Goal: Task Accomplishment & Management: Manage account settings

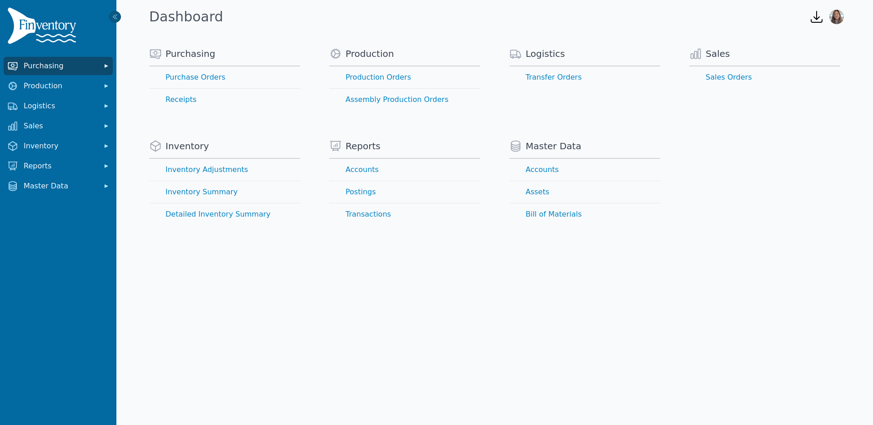
click at [62, 65] on span "Purchasing" at bounding box center [60, 65] width 73 height 11
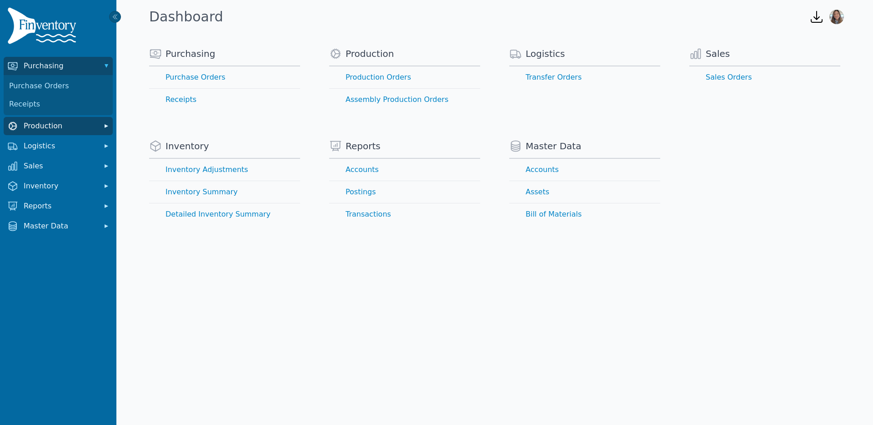
click at [57, 129] on span "Production" at bounding box center [60, 125] width 73 height 11
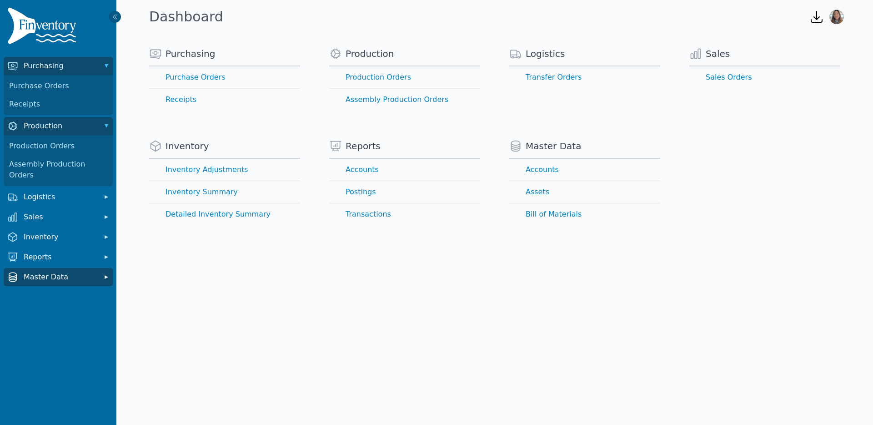
click at [49, 271] on span "Master Data" at bounding box center [60, 276] width 73 height 11
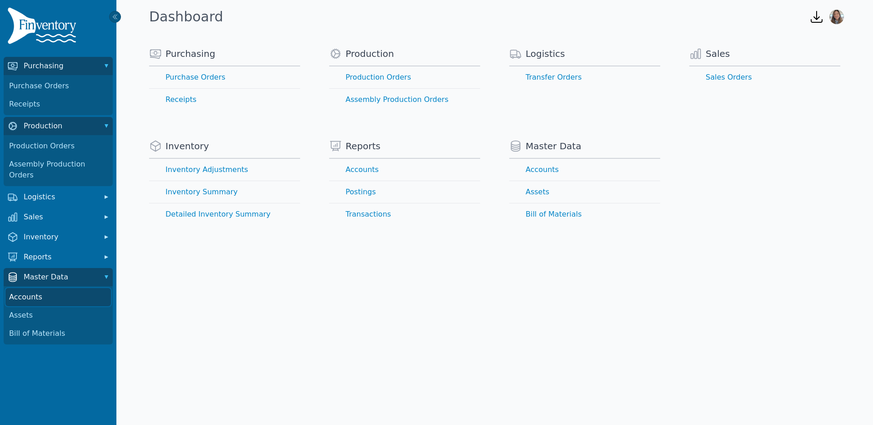
click at [33, 288] on link "Accounts" at bounding box center [57, 297] width 105 height 18
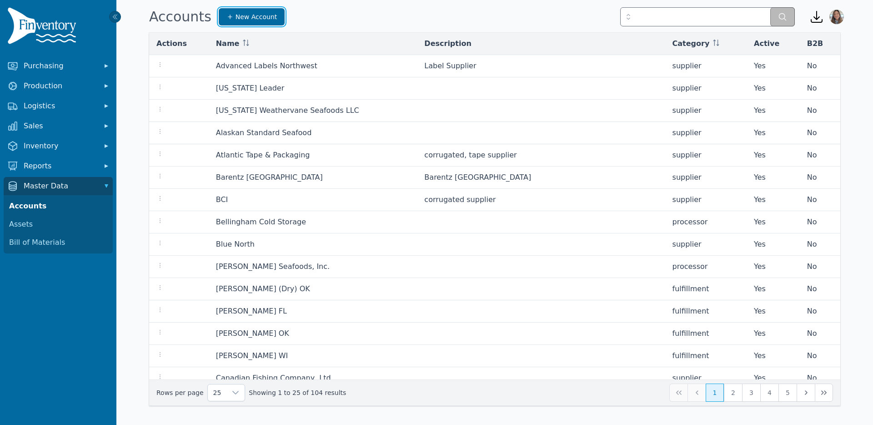
click at [267, 19] on span "New Account" at bounding box center [257, 16] width 42 height 9
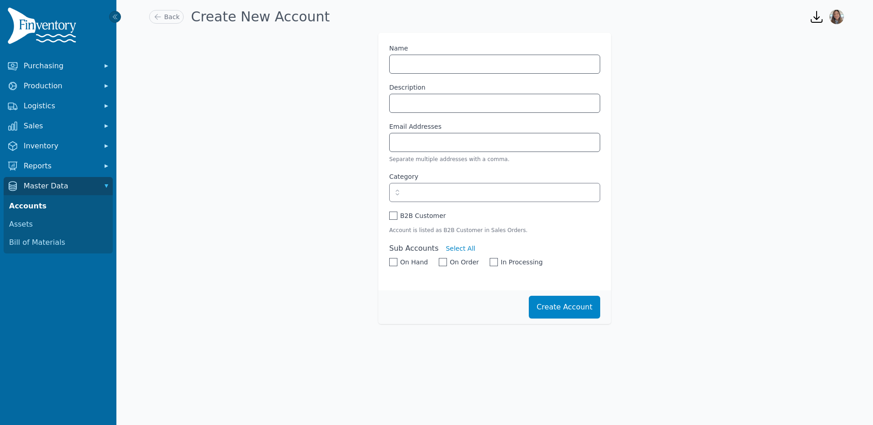
click at [398, 195] on icon "button" at bounding box center [397, 192] width 9 height 9
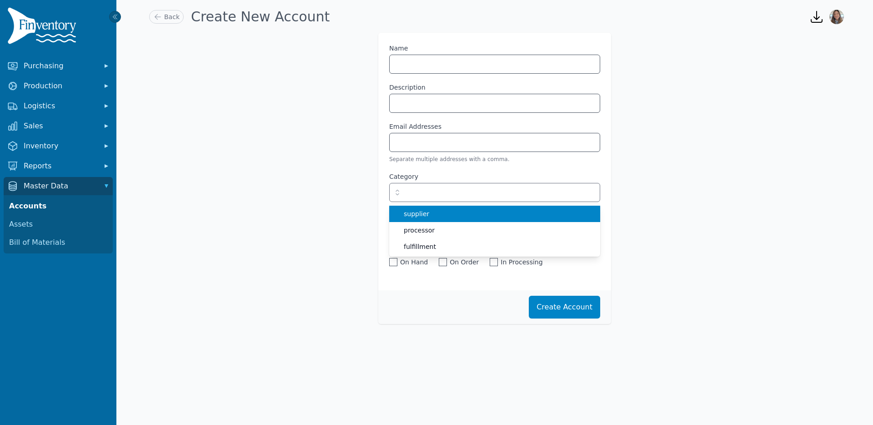
type input "********"
click at [279, 211] on form "Name Description Email Addresses Separate multiple addresses with a comma. Cate…" at bounding box center [494, 178] width 691 height 291
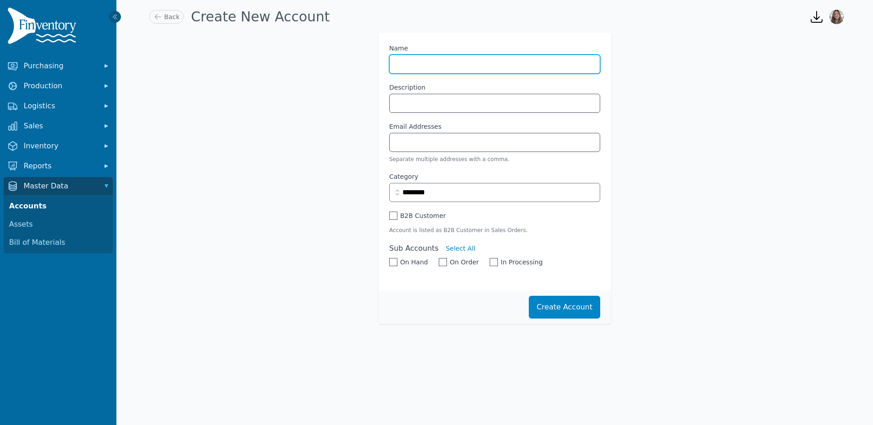
click at [411, 64] on input "Name" at bounding box center [495, 64] width 210 height 18
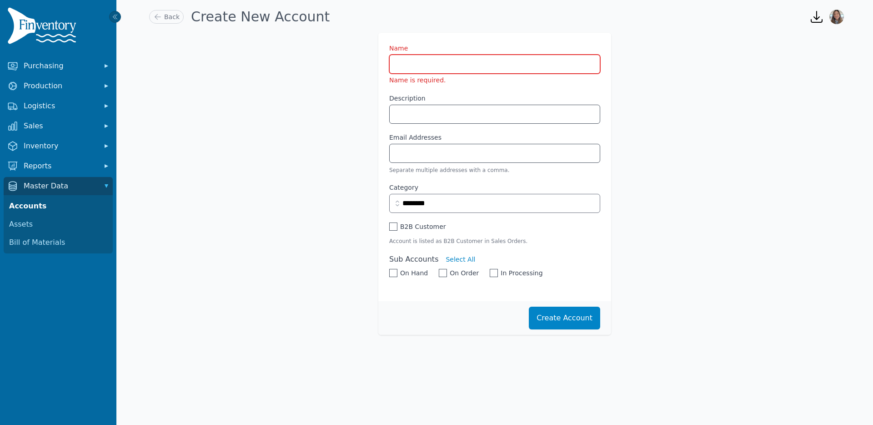
click at [248, 166] on form "Name Name is required. Description Email Addresses Separate multiple addresses …" at bounding box center [494, 184] width 691 height 302
click at [41, 145] on span "Inventory" at bounding box center [60, 145] width 73 height 11
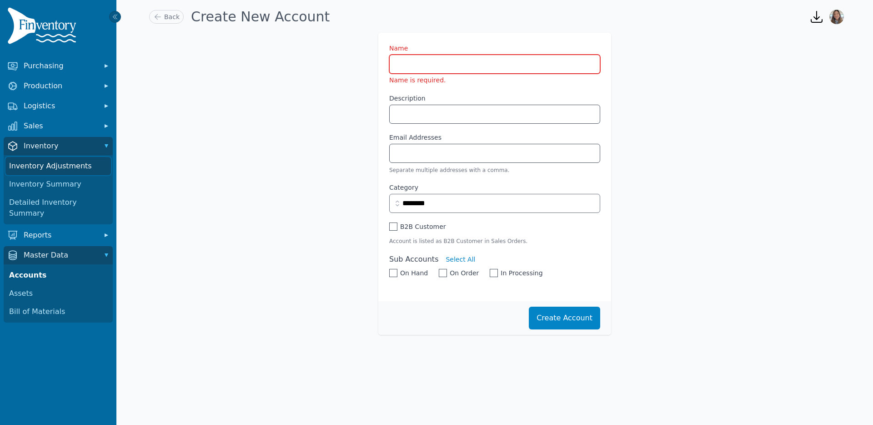
click at [51, 168] on link "Inventory Adjustments" at bounding box center [57, 166] width 105 height 18
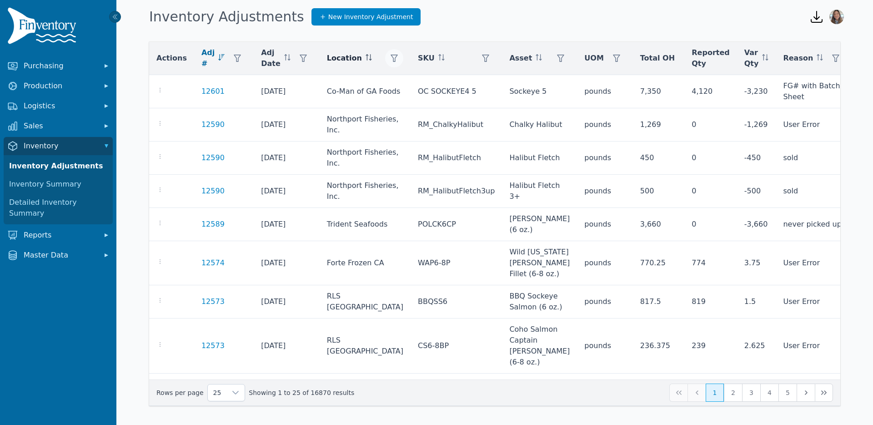
click at [391, 60] on icon "button" at bounding box center [394, 58] width 7 height 7
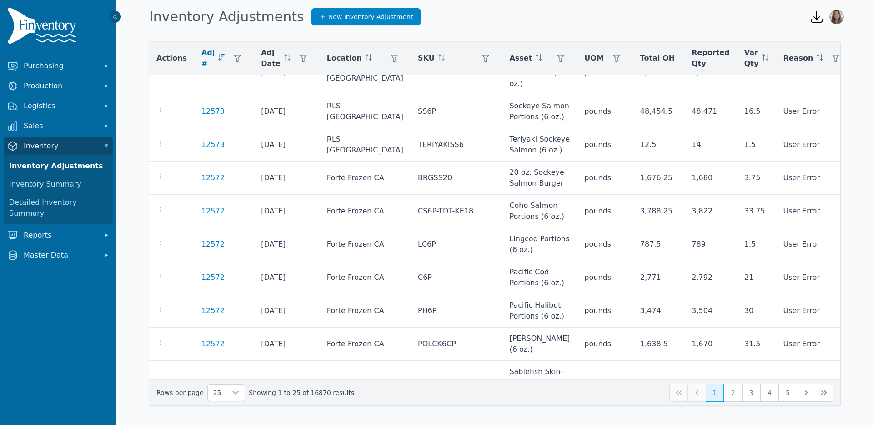
scroll to position [504, 0]
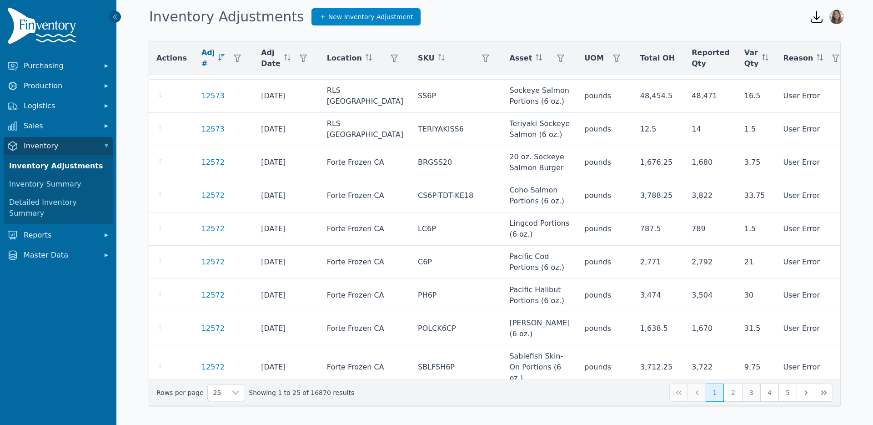
click at [749, 393] on button "3" at bounding box center [751, 392] width 18 height 18
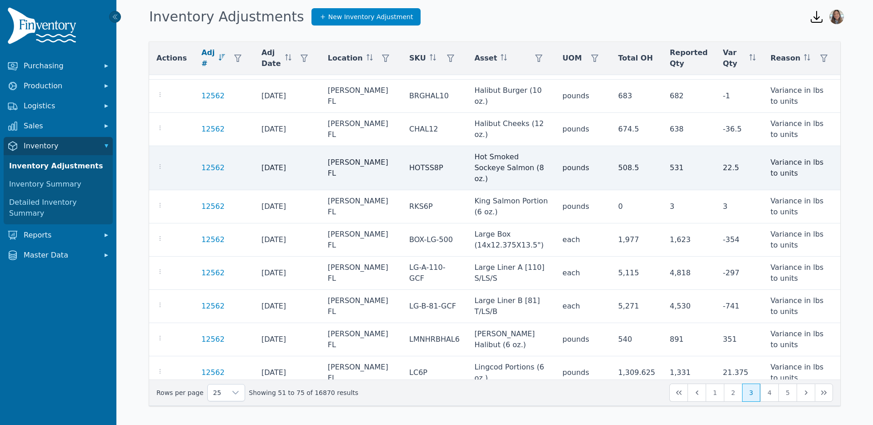
click at [330, 146] on td "Burris FL" at bounding box center [361, 168] width 81 height 44
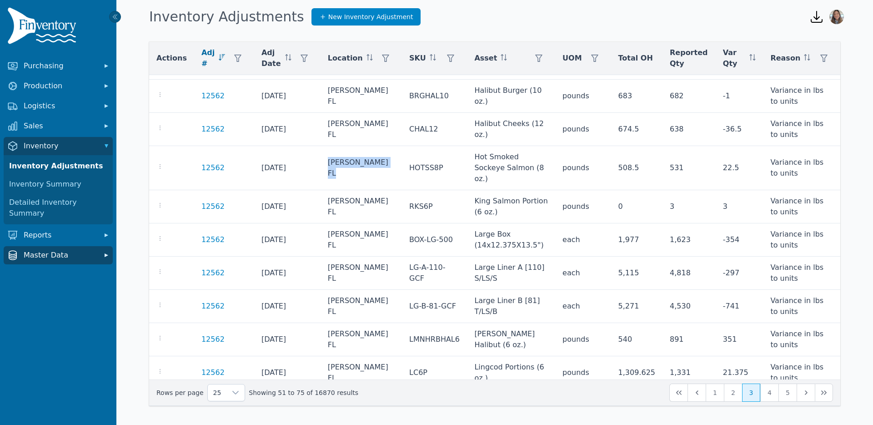
click at [55, 250] on span "Master Data" at bounding box center [60, 255] width 73 height 11
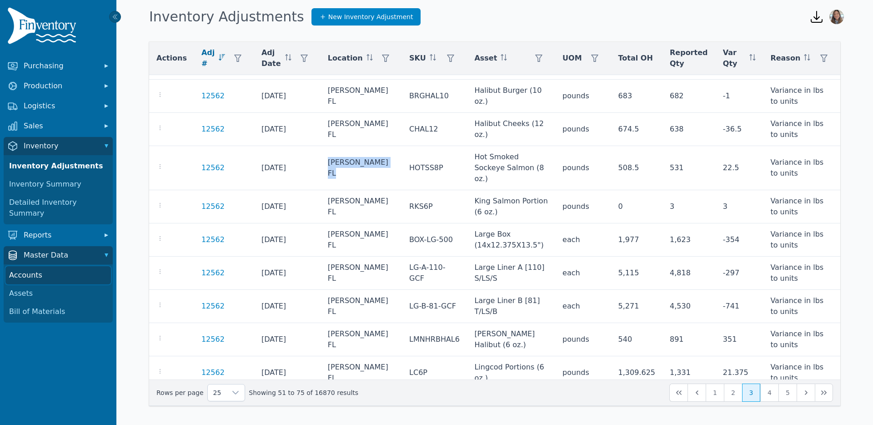
click at [51, 266] on link "Accounts" at bounding box center [57, 275] width 105 height 18
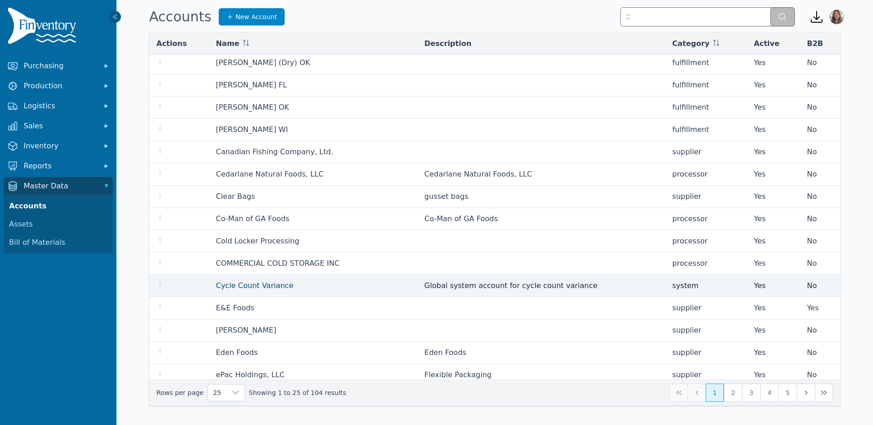
scroll to position [233, 0]
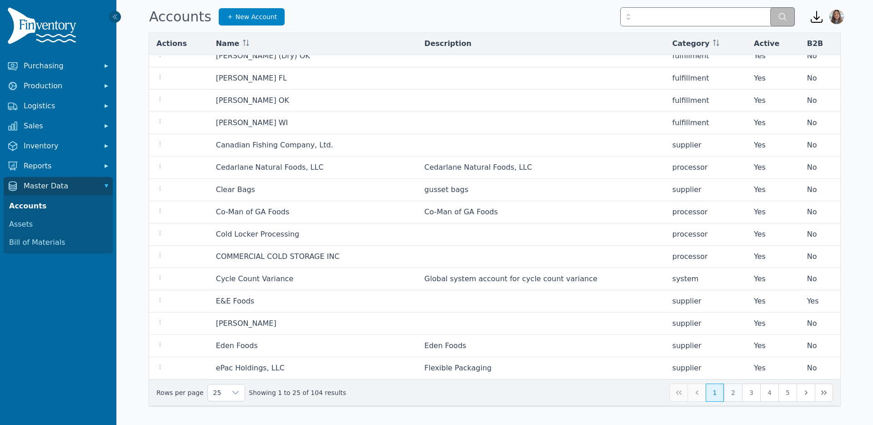
click at [732, 390] on button "2" at bounding box center [733, 392] width 18 height 18
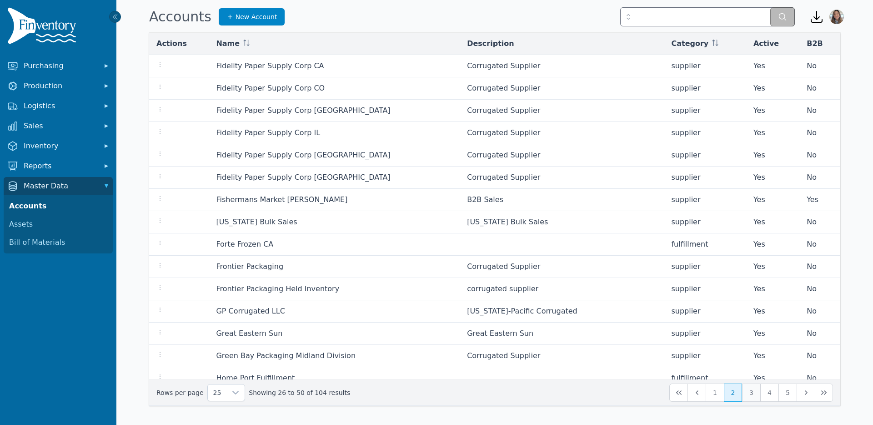
click at [753, 396] on button "3" at bounding box center [751, 392] width 18 height 18
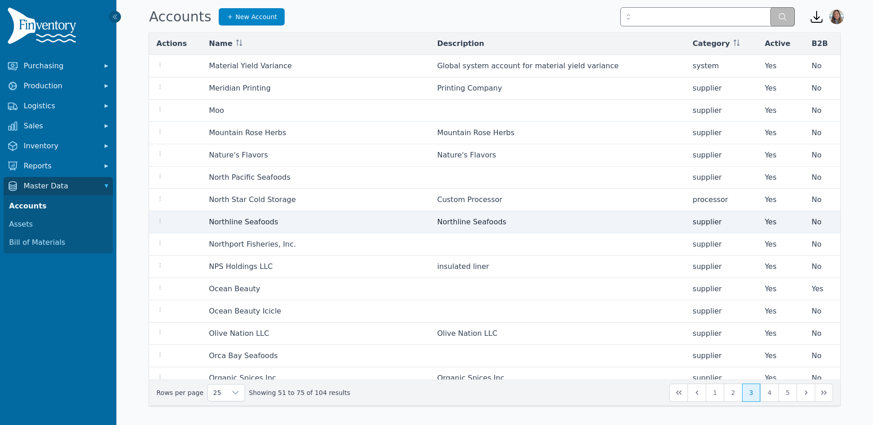
scroll to position [233, 0]
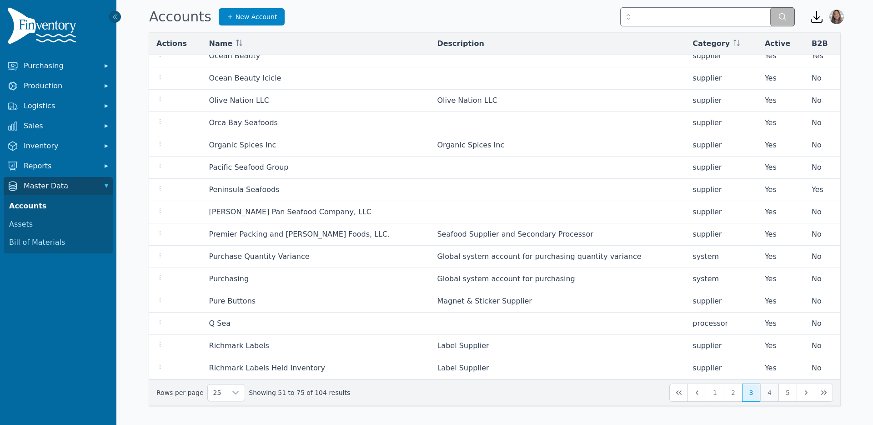
click at [768, 390] on button "4" at bounding box center [769, 392] width 18 height 18
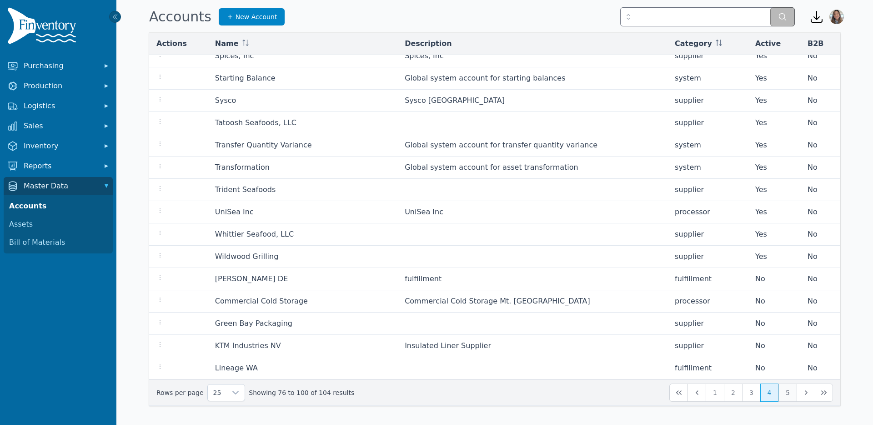
click at [789, 394] on button "5" at bounding box center [787, 392] width 18 height 18
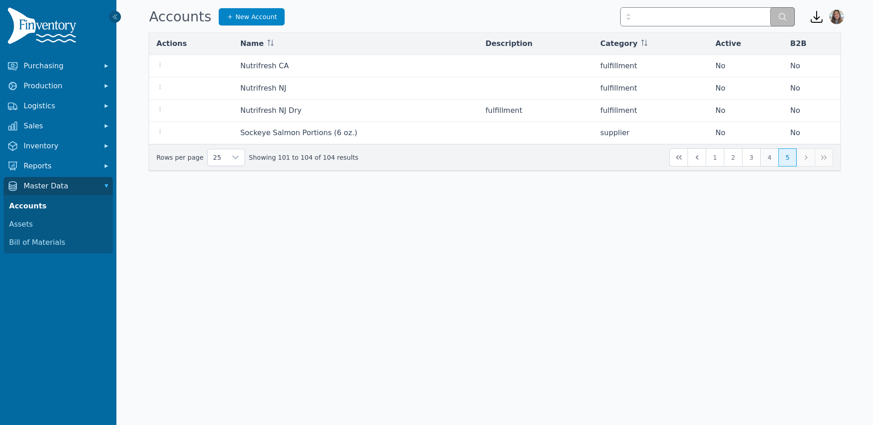
click at [771, 157] on button "4" at bounding box center [769, 157] width 18 height 18
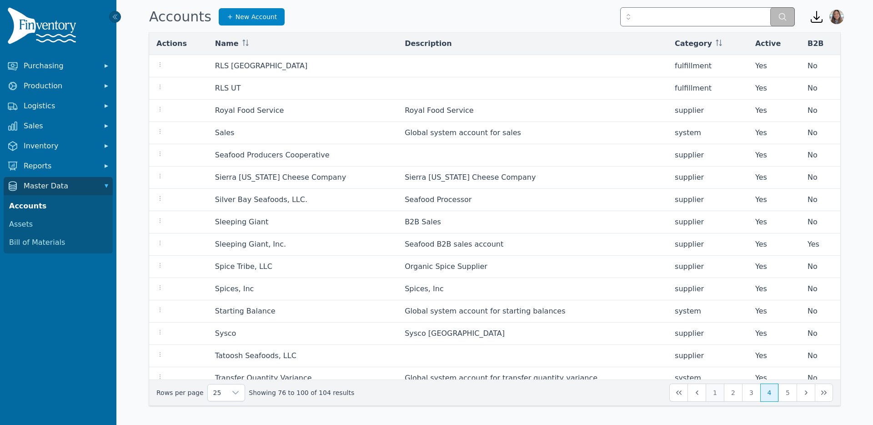
click at [716, 392] on button "1" at bounding box center [715, 392] width 18 height 18
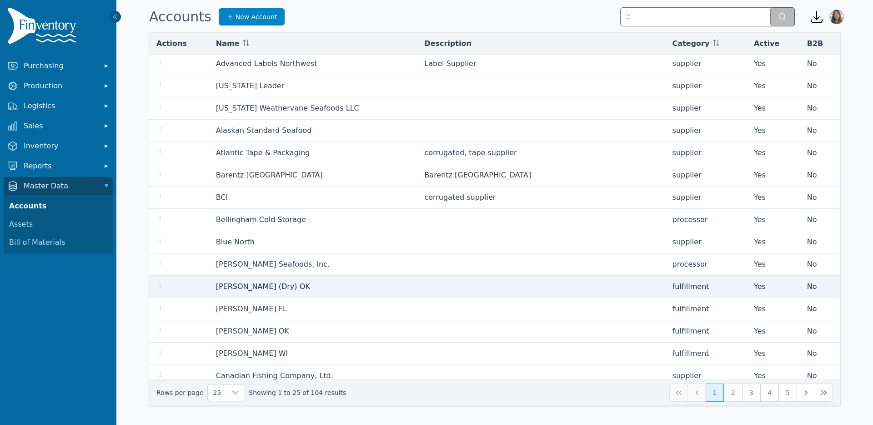
scroll to position [4, 0]
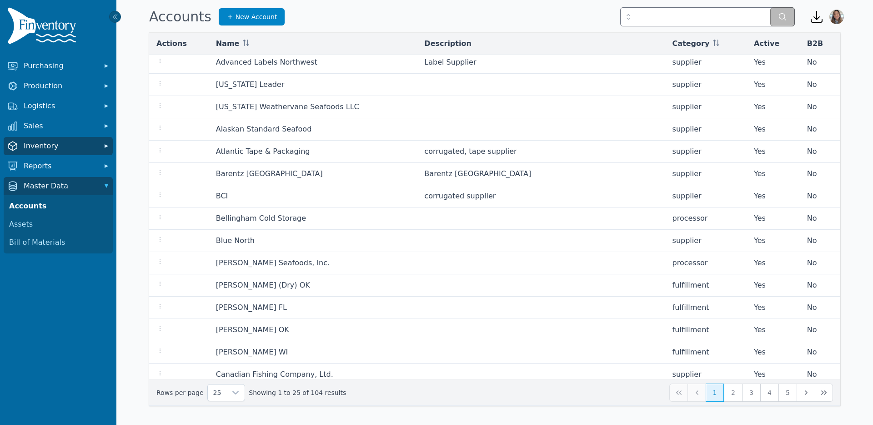
click at [46, 147] on span "Inventory" at bounding box center [60, 145] width 73 height 11
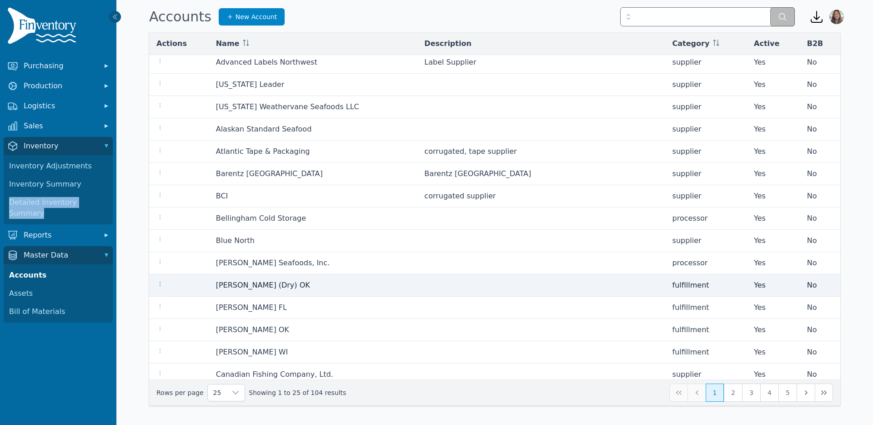
click at [160, 285] on icon "button" at bounding box center [159, 283] width 7 height 7
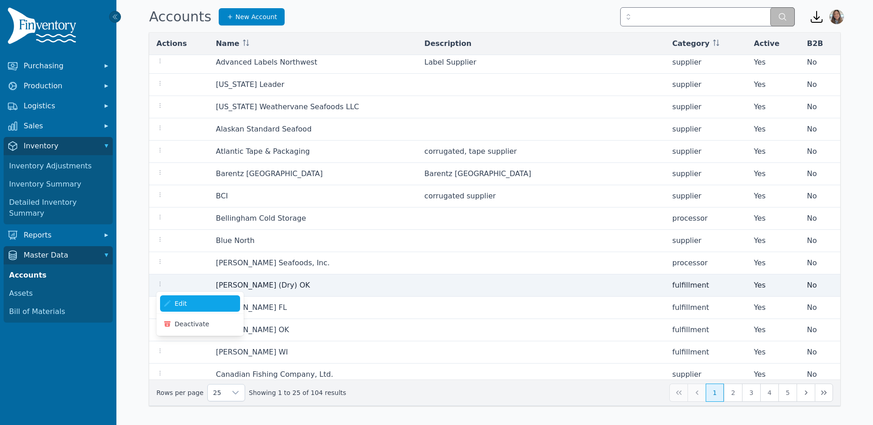
click at [312, 277] on td "[PERSON_NAME] (Dry) OK" at bounding box center [313, 285] width 209 height 22
click at [161, 283] on icon "button" at bounding box center [159, 283] width 7 height 7
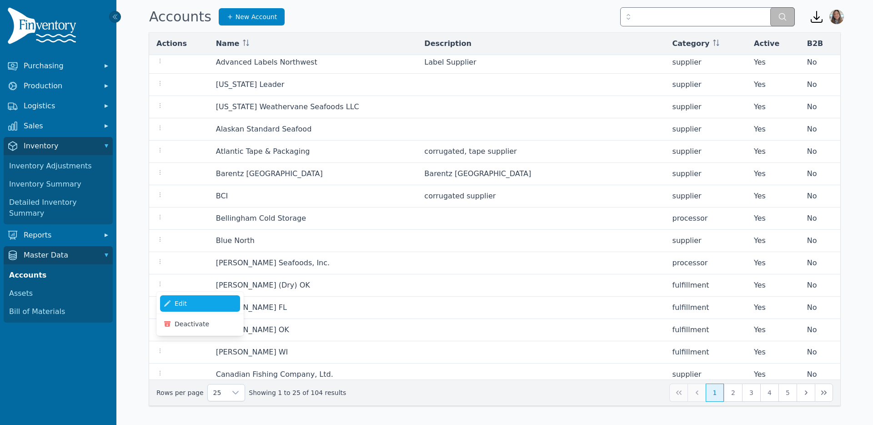
click at [183, 302] on link "Edit" at bounding box center [200, 303] width 80 height 16
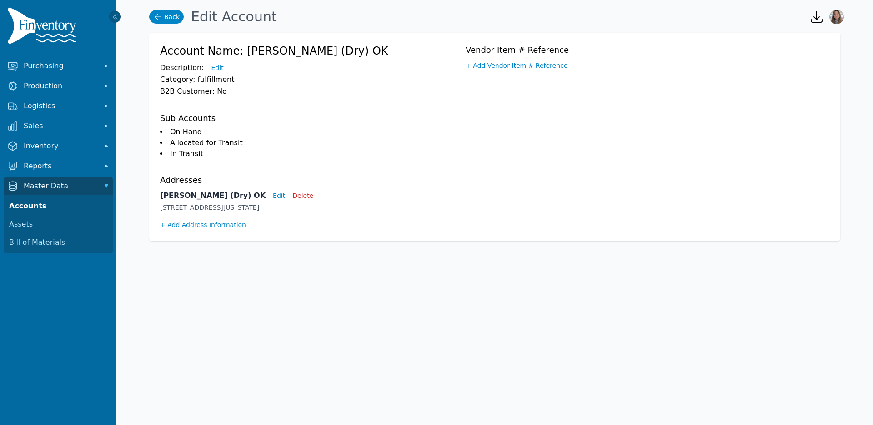
click at [159, 19] on icon at bounding box center [157, 16] width 9 height 9
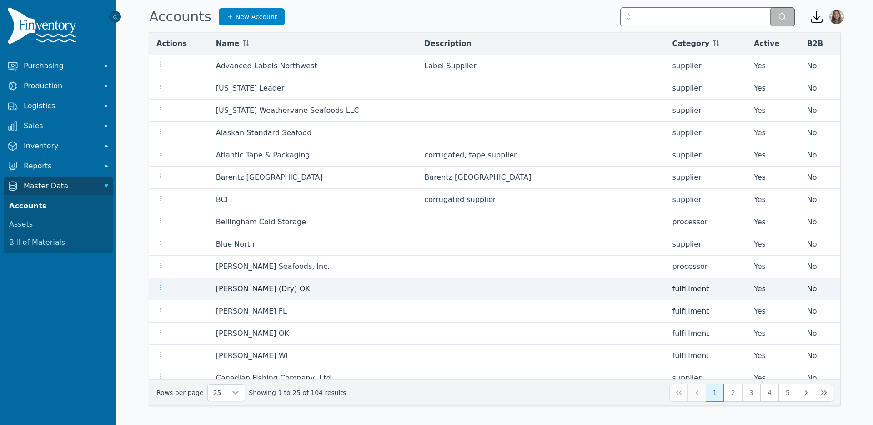
click at [159, 286] on icon "button" at bounding box center [159, 287] width 7 height 7
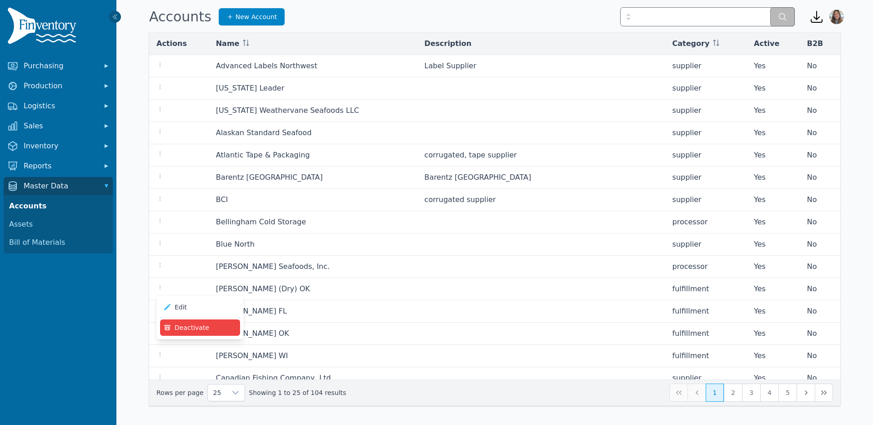
click at [191, 326] on button "Deactivate" at bounding box center [200, 327] width 80 height 16
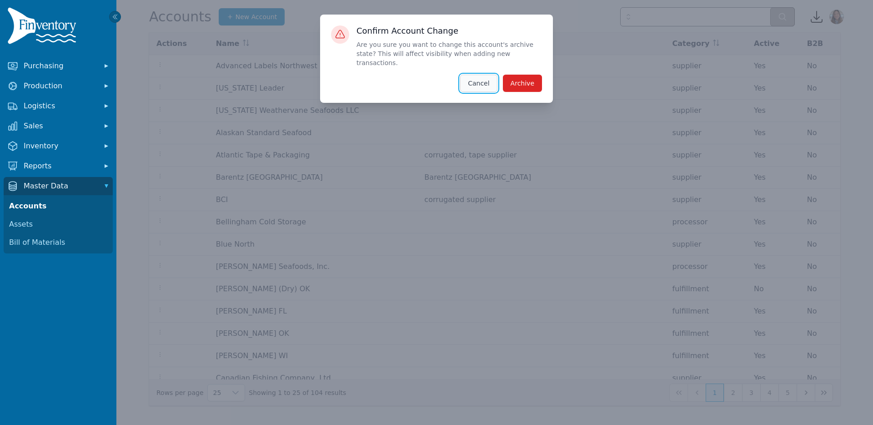
click at [473, 75] on button "Cancel" at bounding box center [478, 83] width 37 height 17
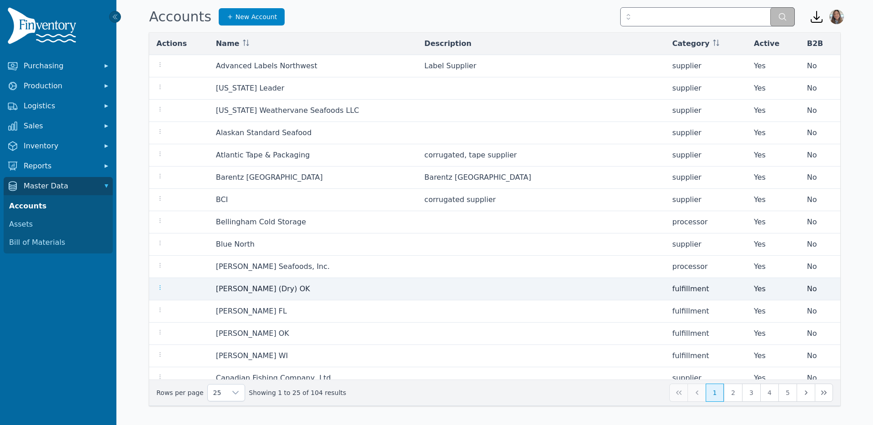
click at [161, 286] on icon "button" at bounding box center [159, 287] width 7 height 7
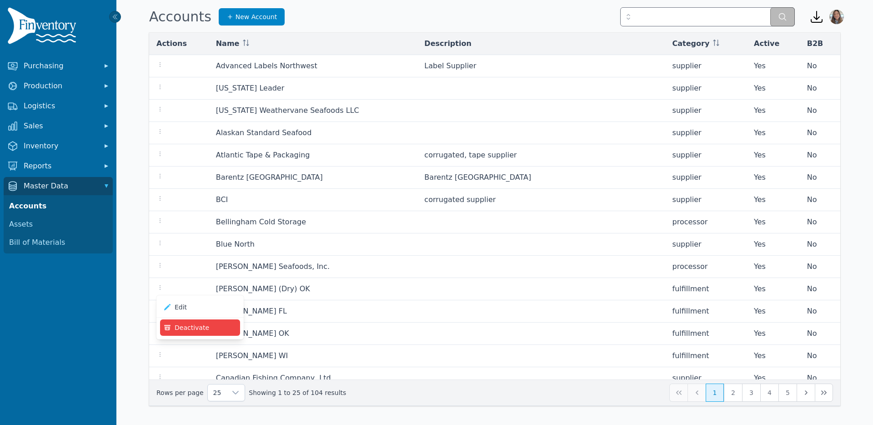
click at [188, 324] on button "Deactivate" at bounding box center [200, 327] width 80 height 16
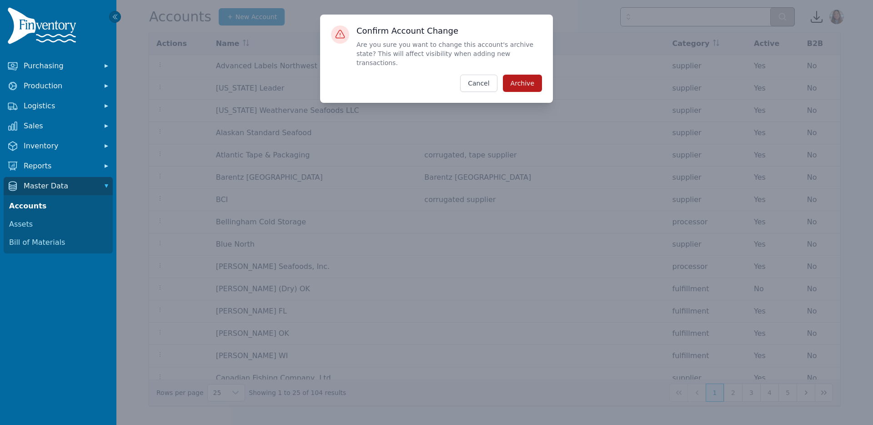
click at [516, 75] on button "Archive" at bounding box center [522, 83] width 39 height 17
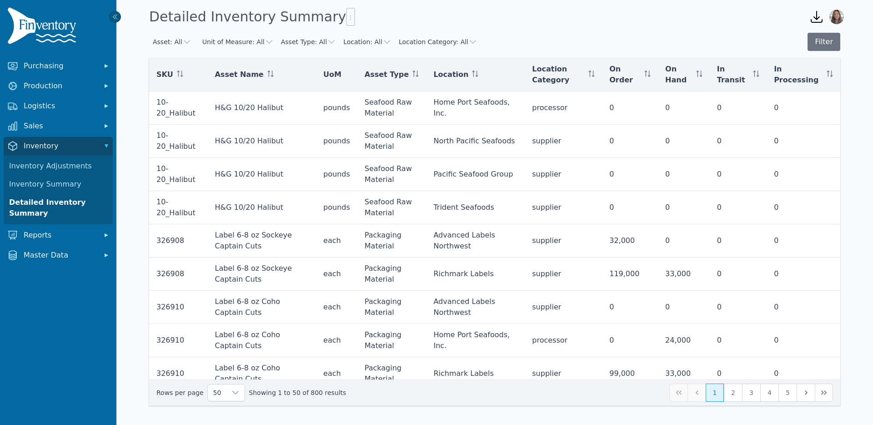
click at [175, 44] on button "Asset: All" at bounding box center [172, 41] width 39 height 9
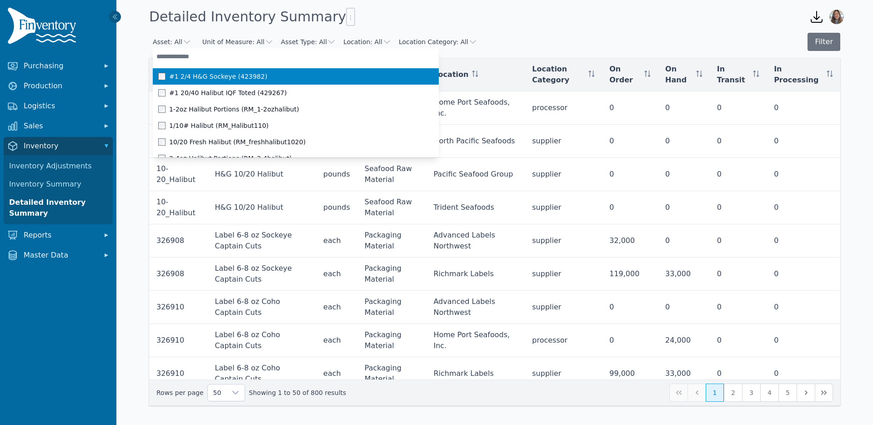
click at [358, 41] on button "Location: All" at bounding box center [367, 41] width 48 height 9
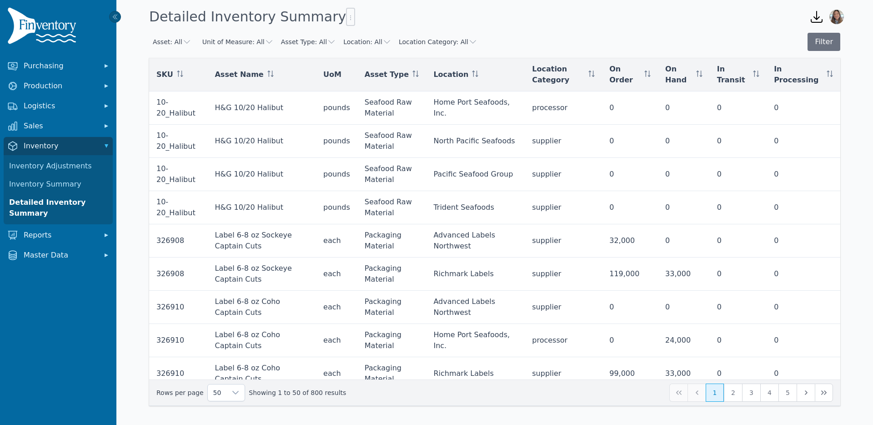
click at [372, 65] on div "Asset: All Unit of Measure: All Asset Type: All Location: All Location Category…" at bounding box center [494, 219] width 691 height 373
click at [369, 44] on button "Location: All" at bounding box center [367, 41] width 48 height 9
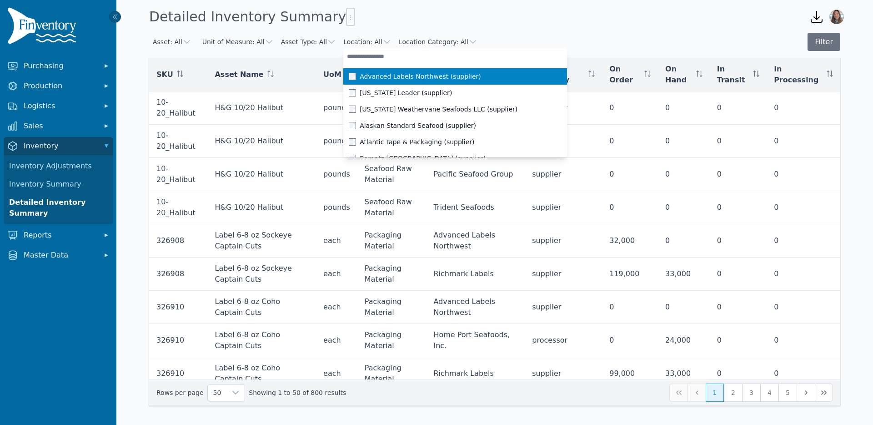
click at [373, 58] on input "text" at bounding box center [455, 56] width 224 height 16
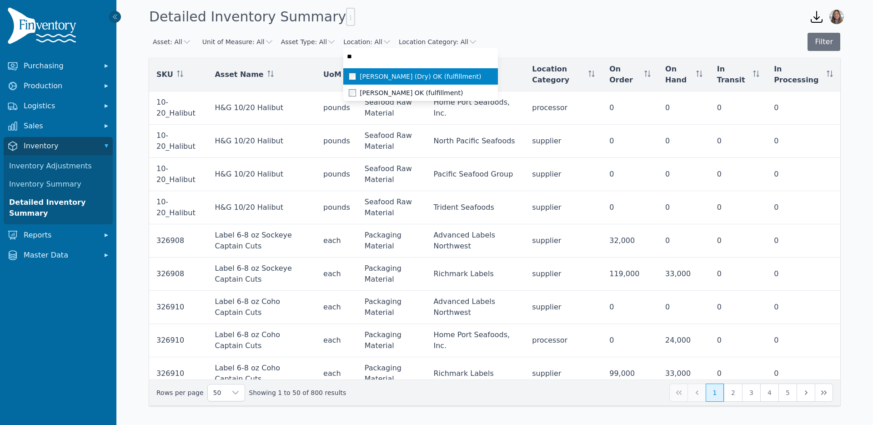
type input "**"
click at [389, 77] on span "[PERSON_NAME] (Dry) OK (fulfillment)" at bounding box center [420, 76] width 121 height 9
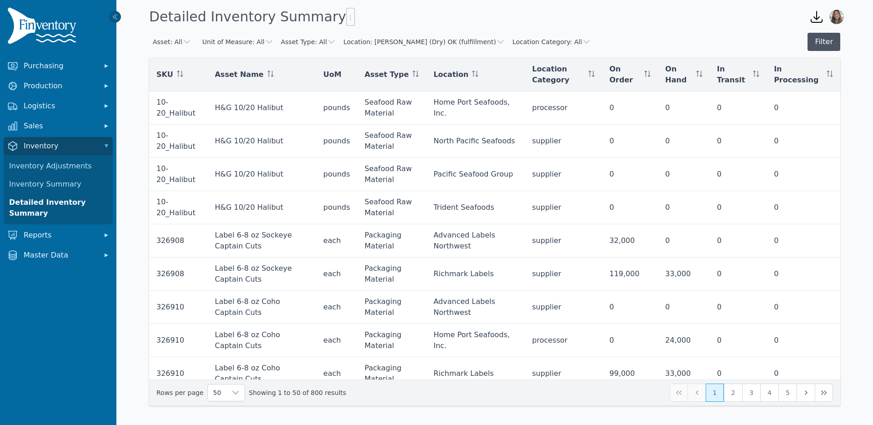
click at [828, 37] on button "Filter" at bounding box center [823, 42] width 33 height 18
